Goal: Information Seeking & Learning: Check status

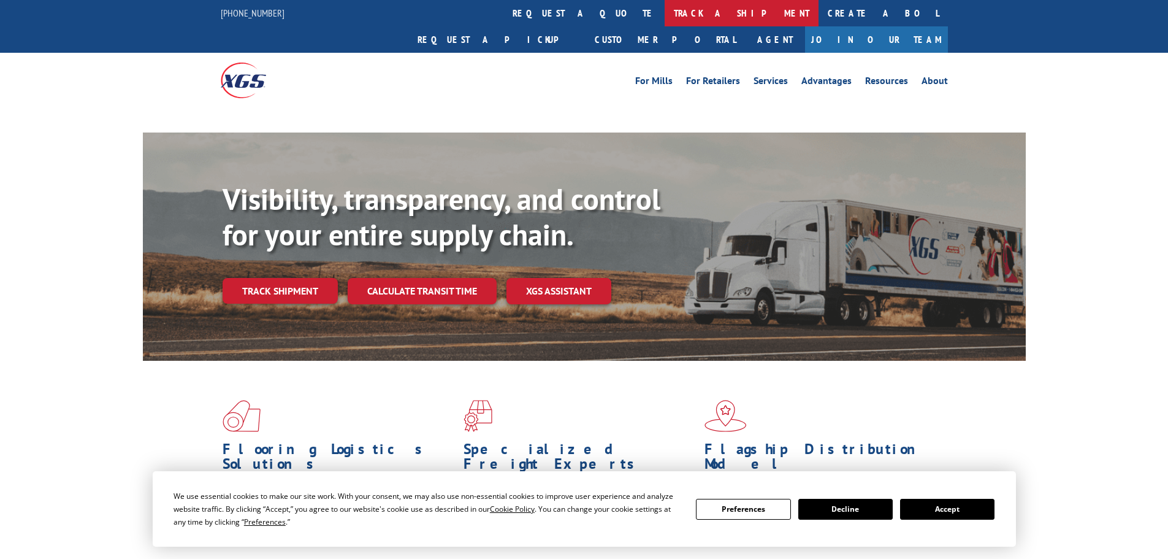
click at [665, 8] on link "track a shipment" at bounding box center [742, 13] width 154 height 26
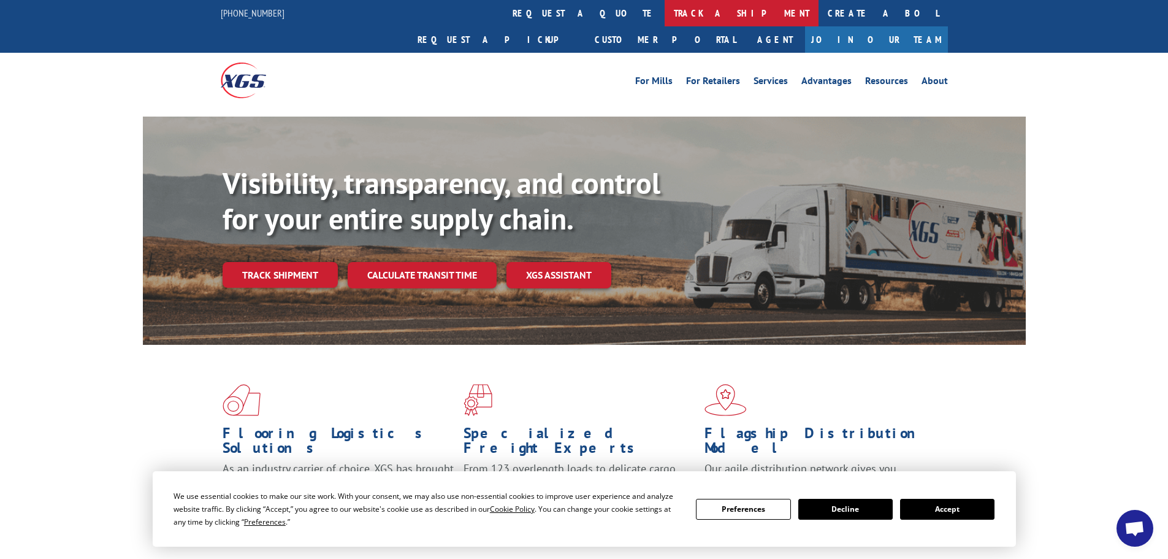
click at [665, 23] on link "track a shipment" at bounding box center [742, 13] width 154 height 26
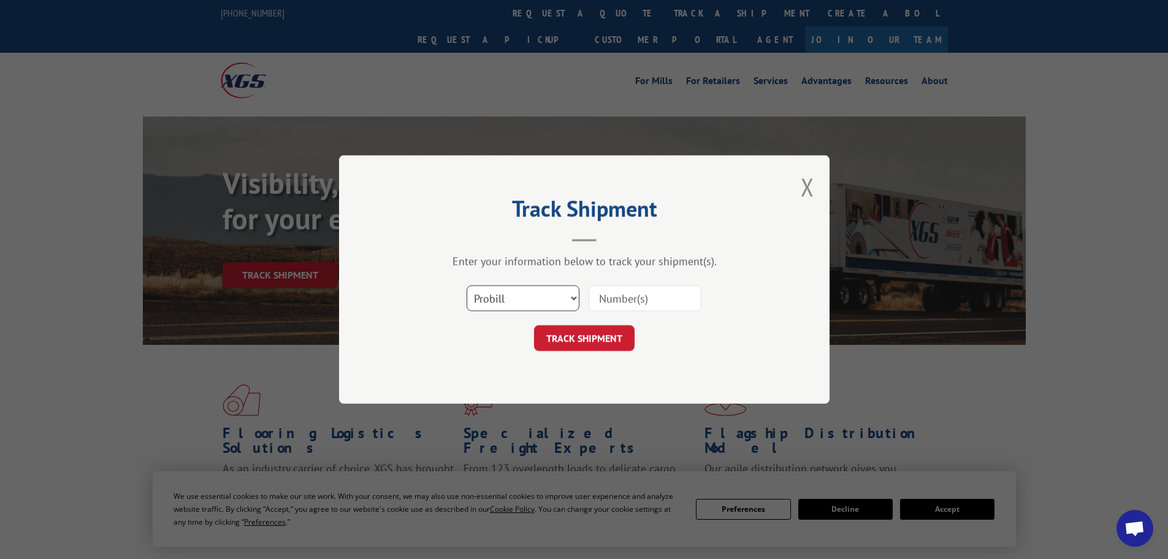
click at [507, 294] on select "Select category... Probill BOL PO" at bounding box center [523, 298] width 113 height 26
select select "bol"
click at [467, 285] on select "Select category... Probill BOL PO" at bounding box center [523, 298] width 113 height 26
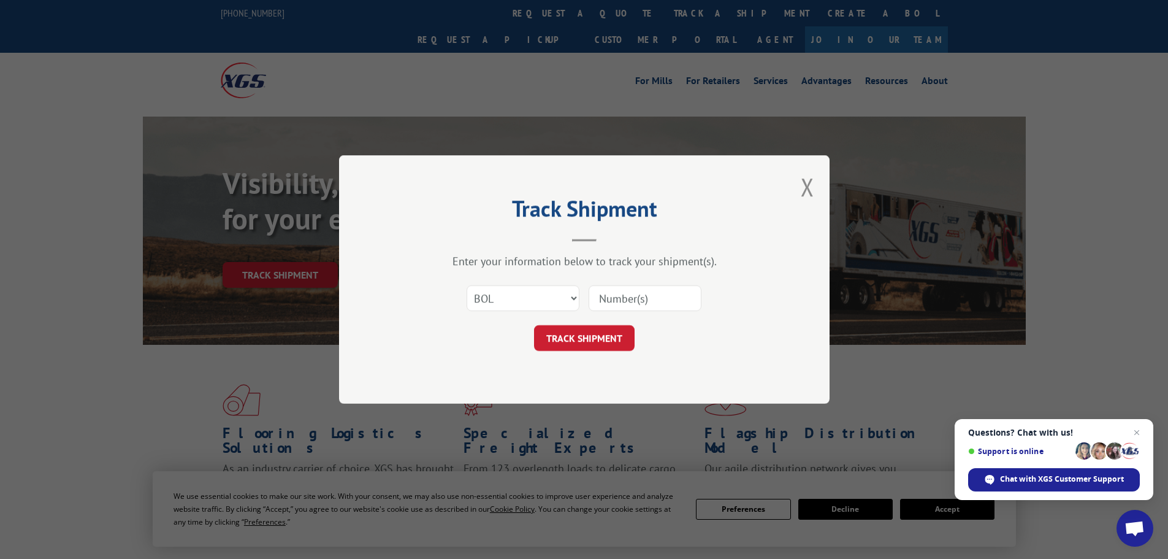
click at [642, 294] on input at bounding box center [645, 298] width 113 height 26
paste input "5270345"
type input "5270345"
drag, startPoint x: 614, startPoint y: 331, endPoint x: 626, endPoint y: 329, distance: 12.4
click at [613, 331] on button "TRACK SHIPMENT" at bounding box center [584, 338] width 101 height 26
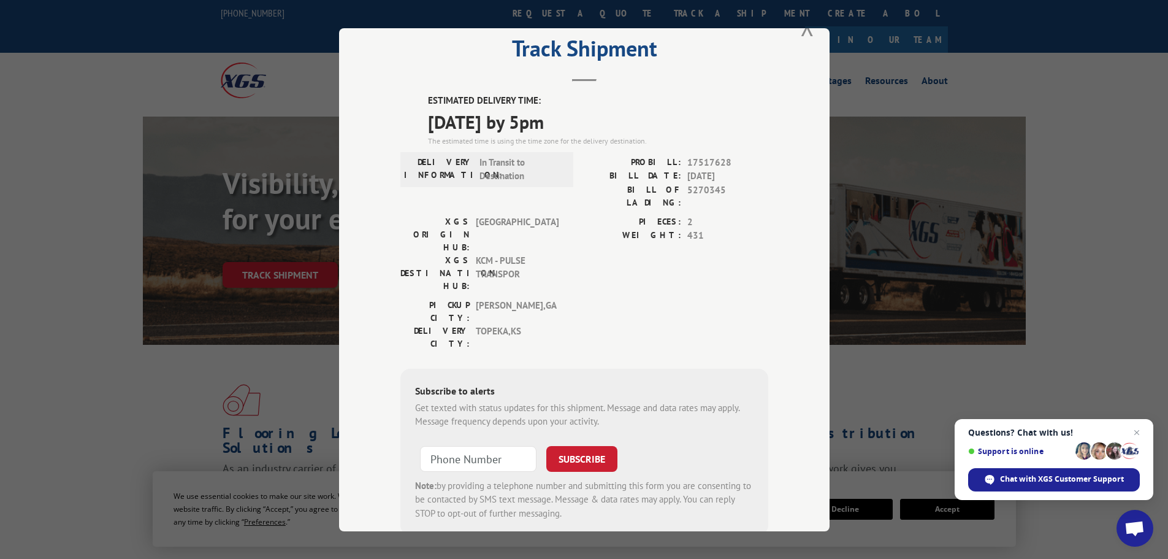
scroll to position [51, 0]
